Goal: Use online tool/utility: Utilize a website feature to perform a specific function

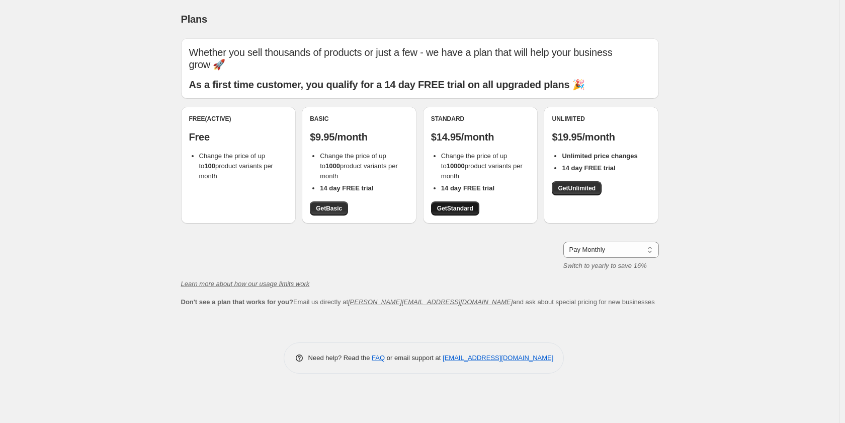
click at [469, 206] on span "Get Standard" at bounding box center [455, 208] width 36 height 8
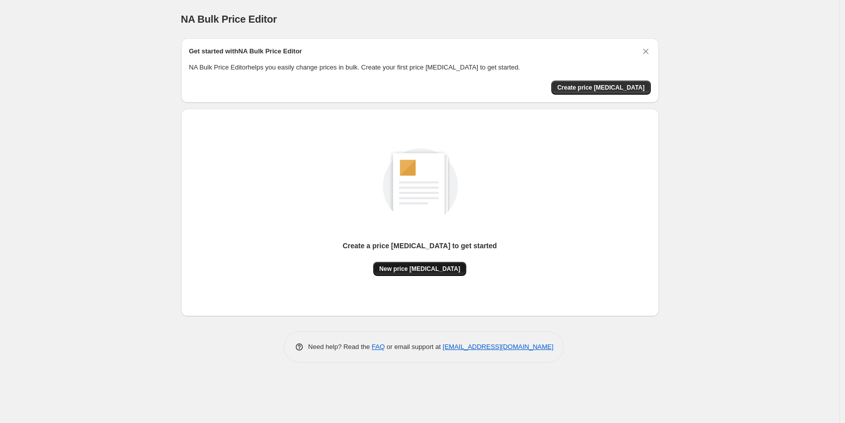
click at [423, 274] on button "New price [MEDICAL_DATA]" at bounding box center [419, 269] width 93 height 14
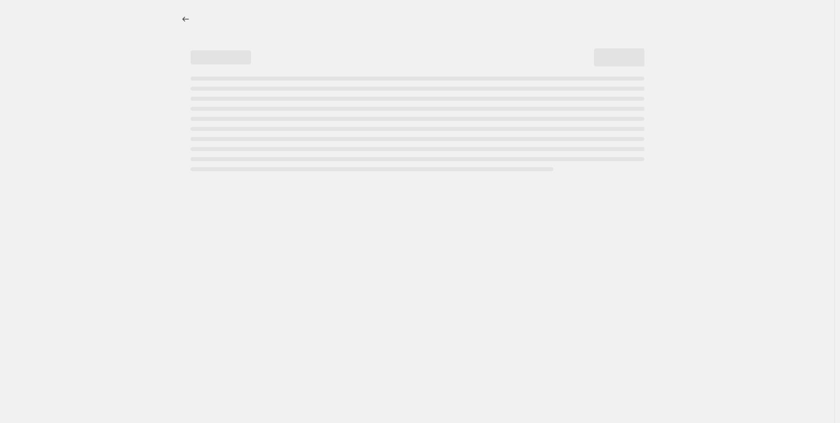
select select "percentage"
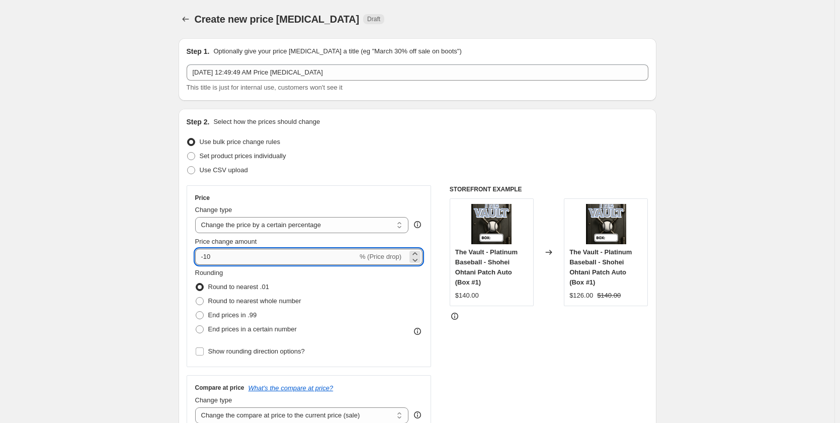
click at [279, 254] on input "-10" at bounding box center [276, 256] width 162 height 16
type input "-1"
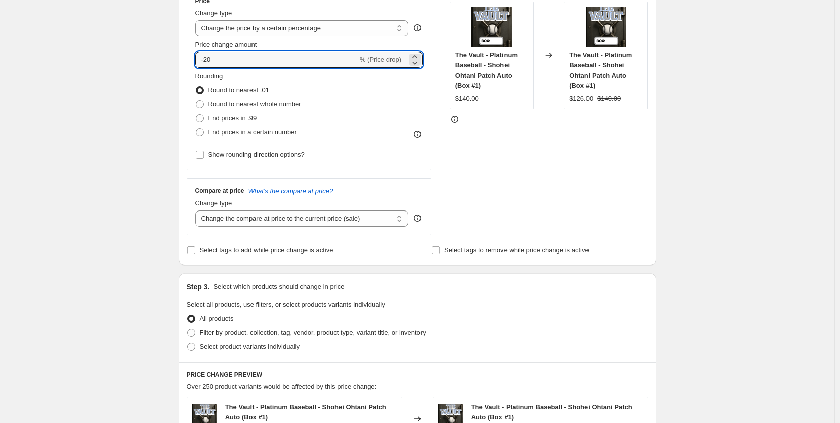
scroll to position [201, 0]
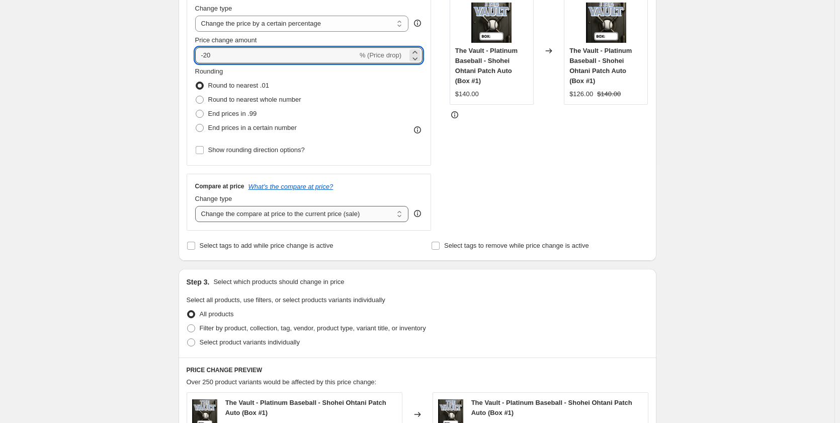
type input "-20"
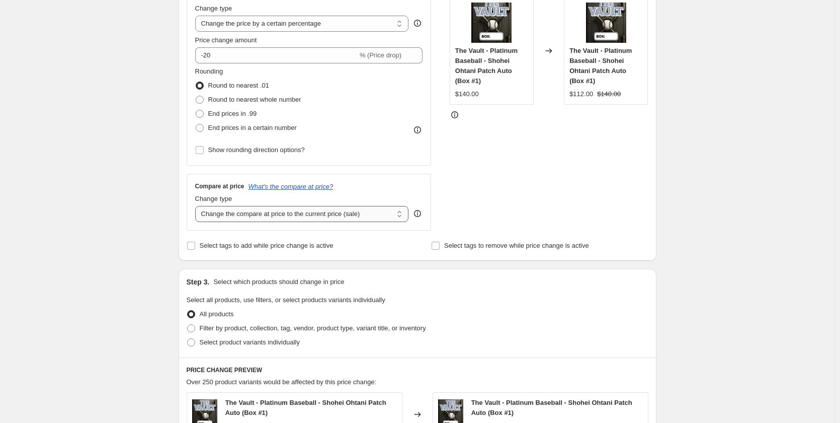
click at [260, 219] on select "Change the compare at price to the current price (sale) Change the compare at p…" at bounding box center [302, 214] width 214 height 16
select select "no_change"
click at [197, 206] on select "Change the compare at price to the current price (sale) Change the compare at p…" at bounding box center [302, 214] width 214 height 16
click at [248, 116] on span "End prices in .99" at bounding box center [232, 114] width 49 height 8
click at [196, 110] on input "End prices in .99" at bounding box center [196, 110] width 1 height 1
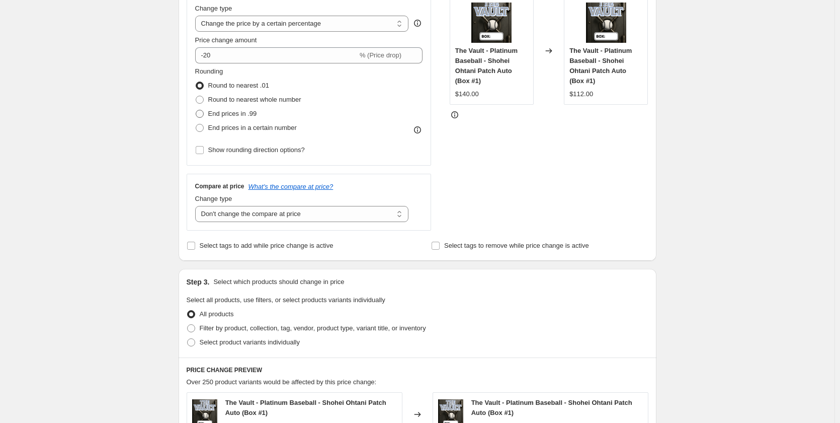
radio input "true"
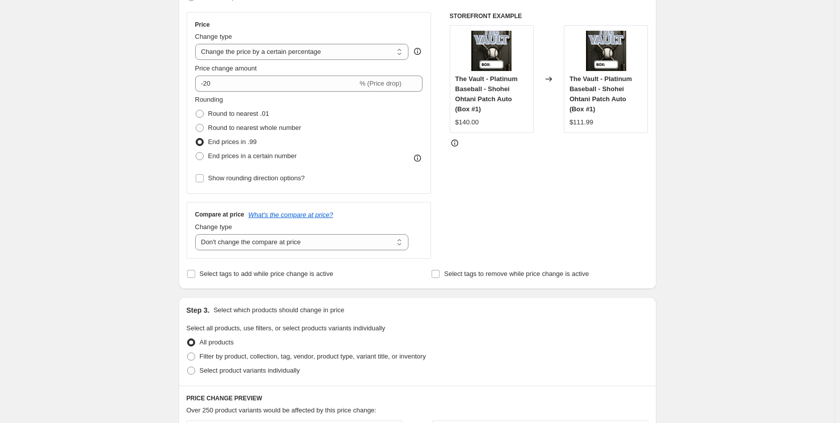
scroll to position [147, 0]
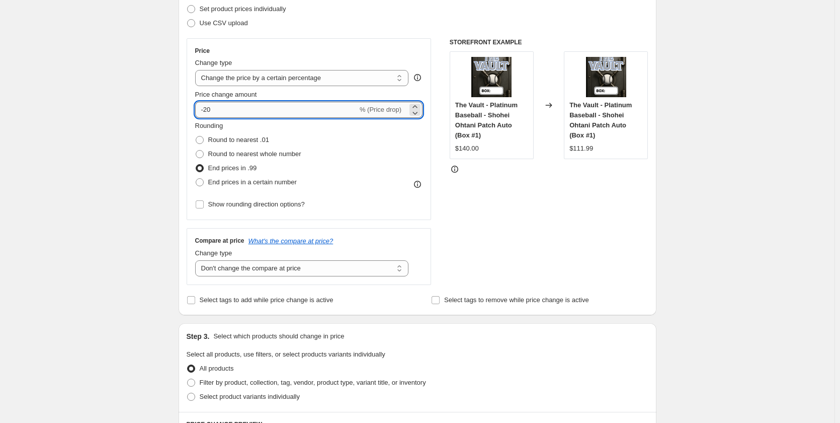
click at [229, 110] on input "-20" at bounding box center [276, 110] width 162 height 16
type input "-25"
click at [365, 134] on div "Rounding Round to nearest .01 Round to nearest whole number End prices in .99 E…" at bounding box center [309, 155] width 228 height 68
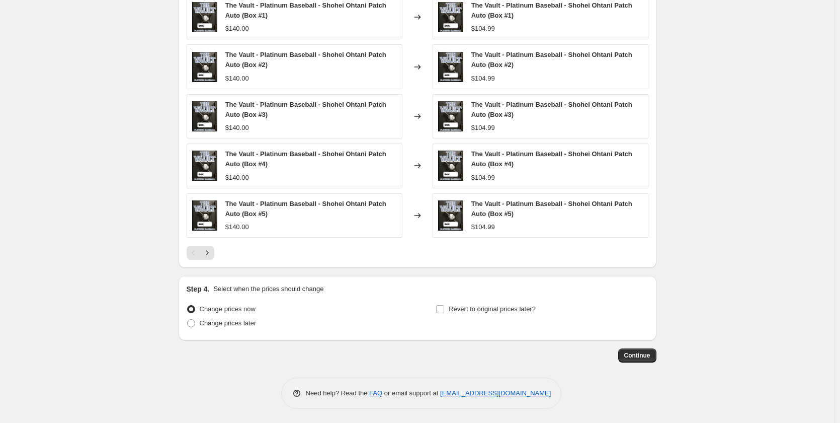
scroll to position [600, 0]
click at [648, 354] on span "Continue" at bounding box center [637, 354] width 26 height 8
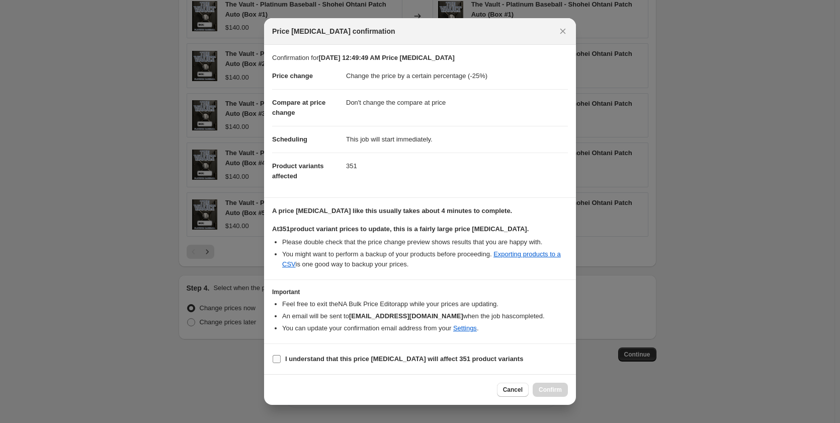
click at [369, 359] on b "I understand that this price [MEDICAL_DATA] will affect 351 product variants" at bounding box center [404, 359] width 238 height 8
click at [281, 359] on input "I understand that this price [MEDICAL_DATA] will affect 351 product variants" at bounding box center [277, 359] width 8 height 8
checkbox input "true"
click at [555, 388] on span "Confirm" at bounding box center [550, 389] width 23 height 8
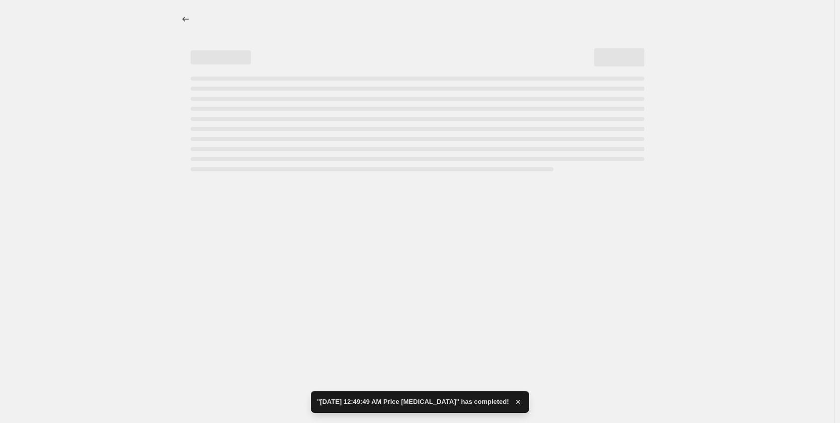
select select "percentage"
select select "no_change"
